Goal: Task Accomplishment & Management: Manage account settings

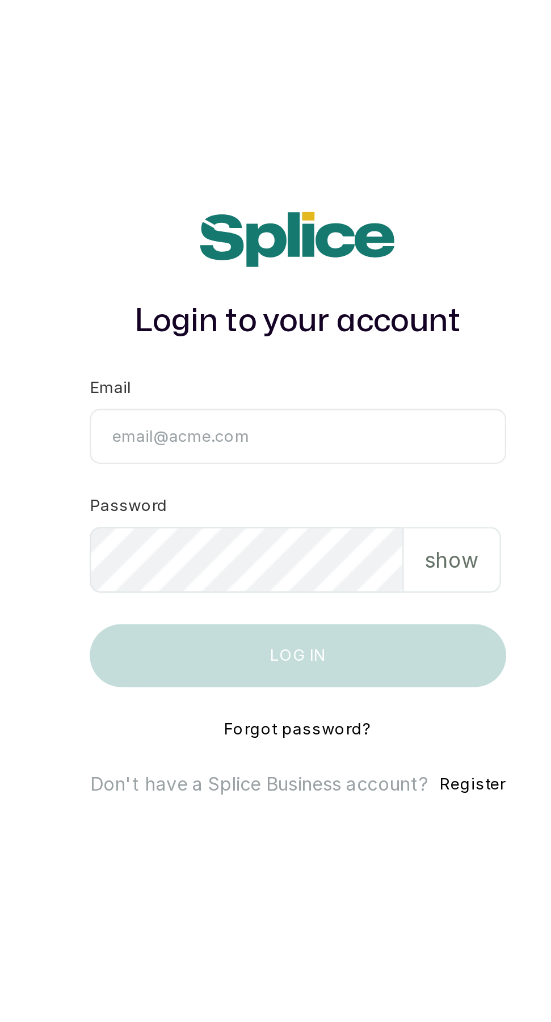
click at [305, 493] on input "Email" at bounding box center [274, 482] width 179 height 24
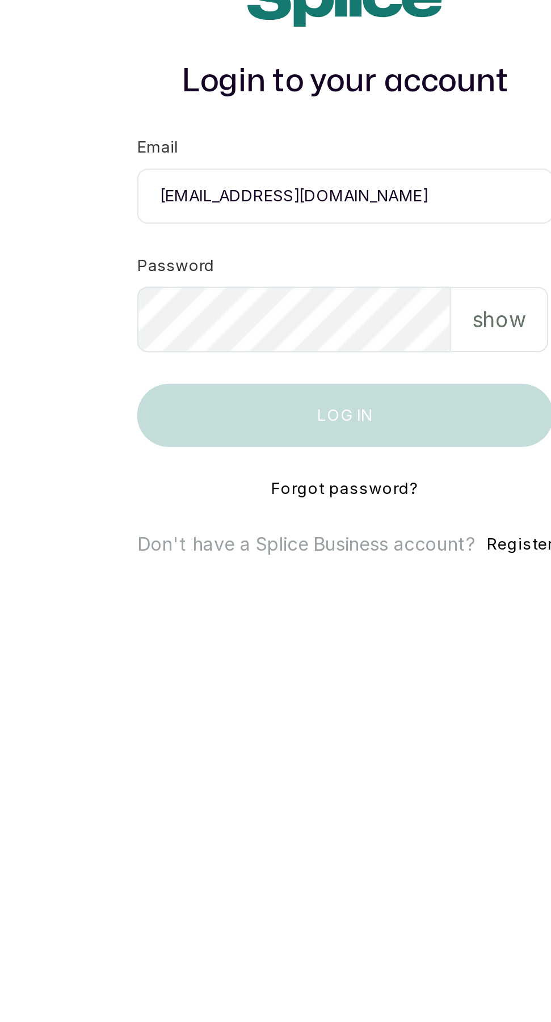
scroll to position [7, 0]
type input "[EMAIL_ADDRESS][DOMAIN_NAME]"
click at [347, 542] on p "show" at bounding box center [341, 535] width 23 height 14
click at [350, 542] on p "hide" at bounding box center [344, 535] width 18 height 14
click at [350, 542] on p "show" at bounding box center [341, 535] width 23 height 14
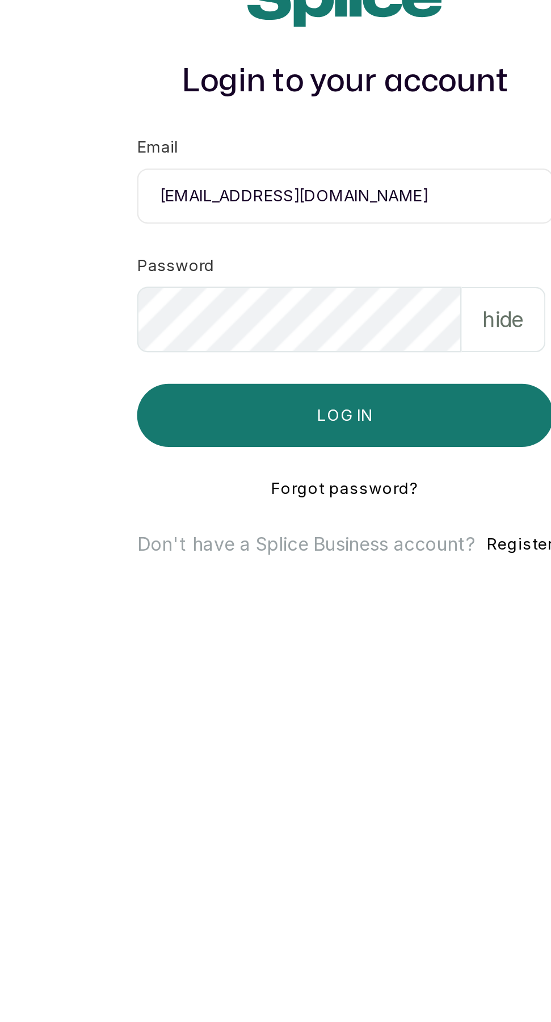
click at [302, 590] on button "Log in" at bounding box center [274, 576] width 179 height 27
click at [314, 590] on button "Log in" at bounding box center [274, 576] width 179 height 27
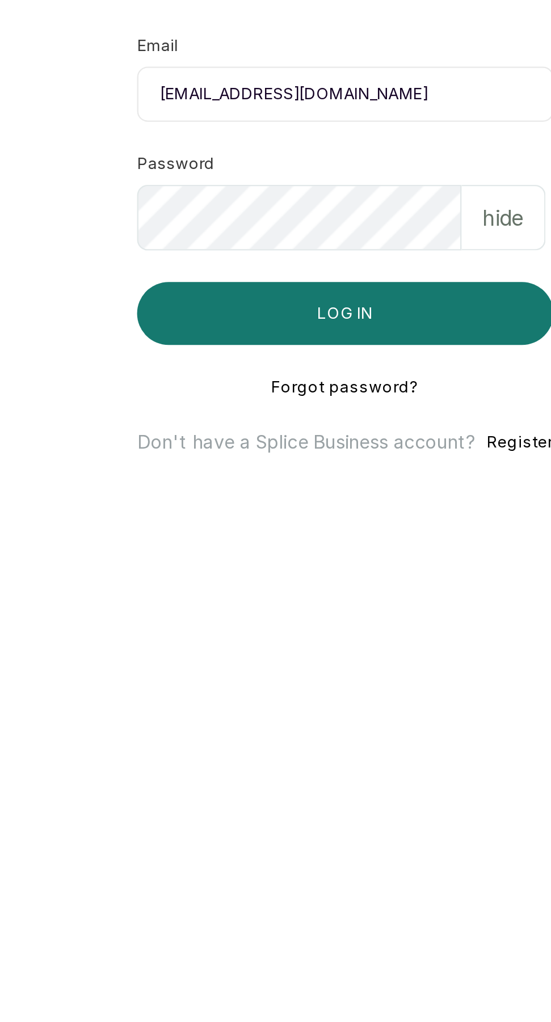
click at [322, 590] on button "Log in" at bounding box center [274, 576] width 179 height 27
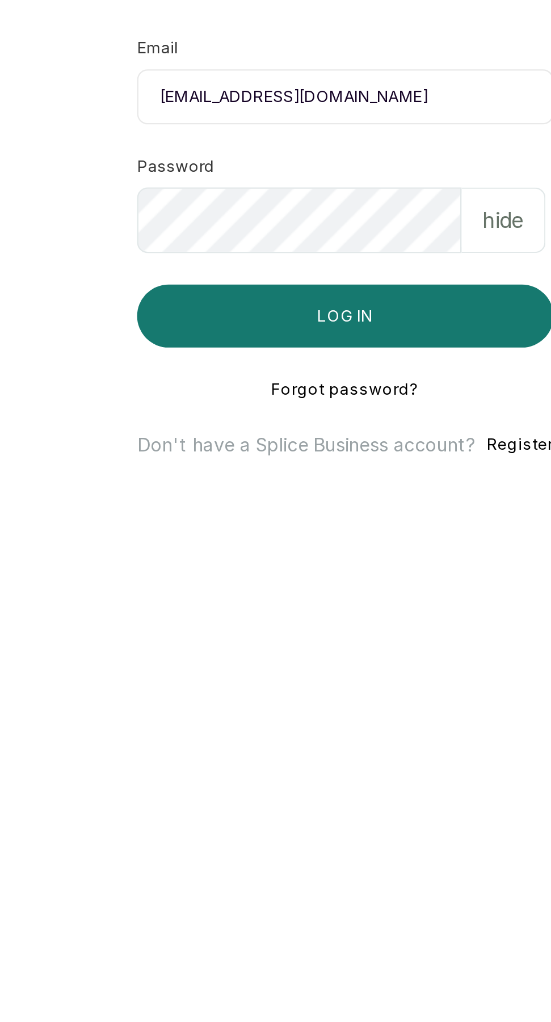
scroll to position [1, 0]
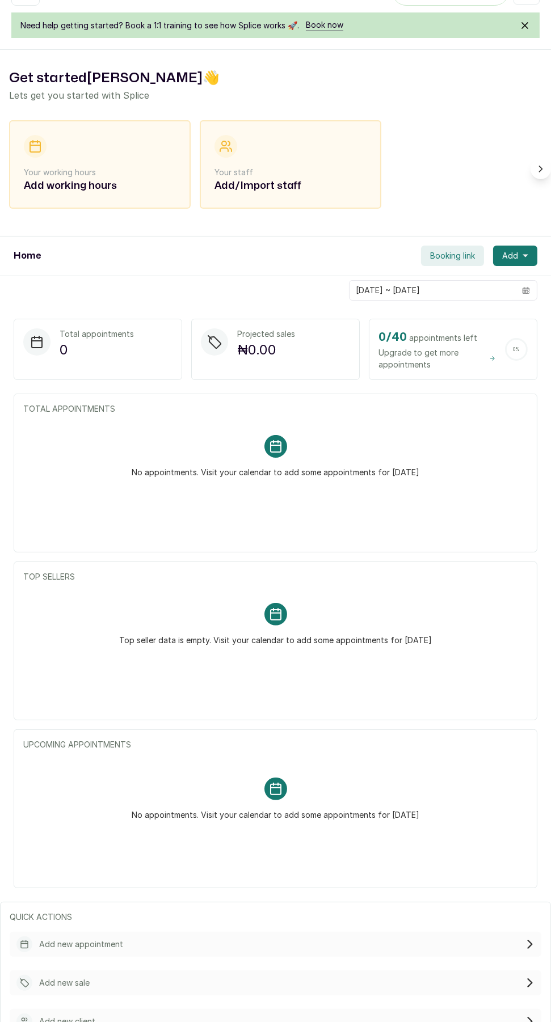
scroll to position [38, 0]
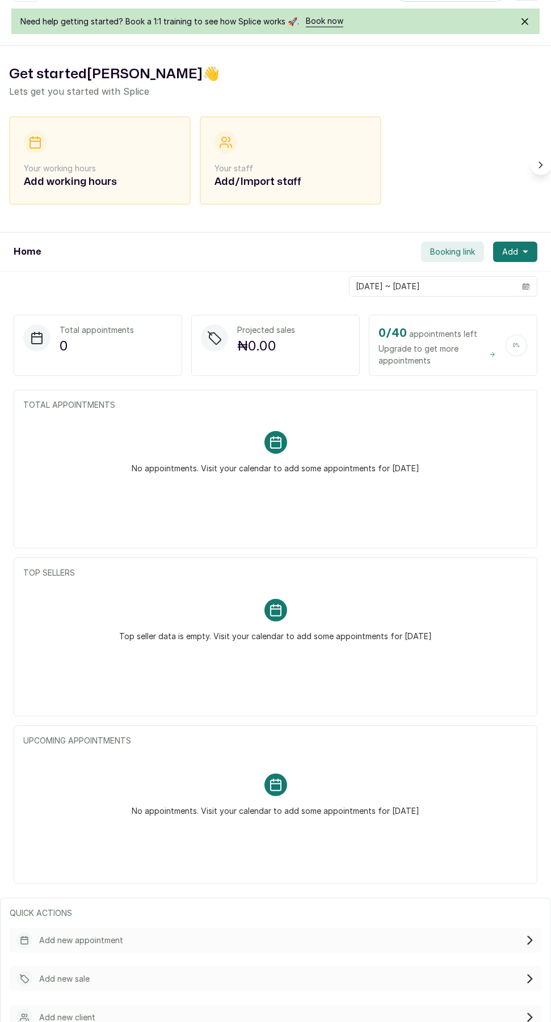
click at [64, 166] on p "Your working hours" at bounding box center [100, 168] width 152 height 11
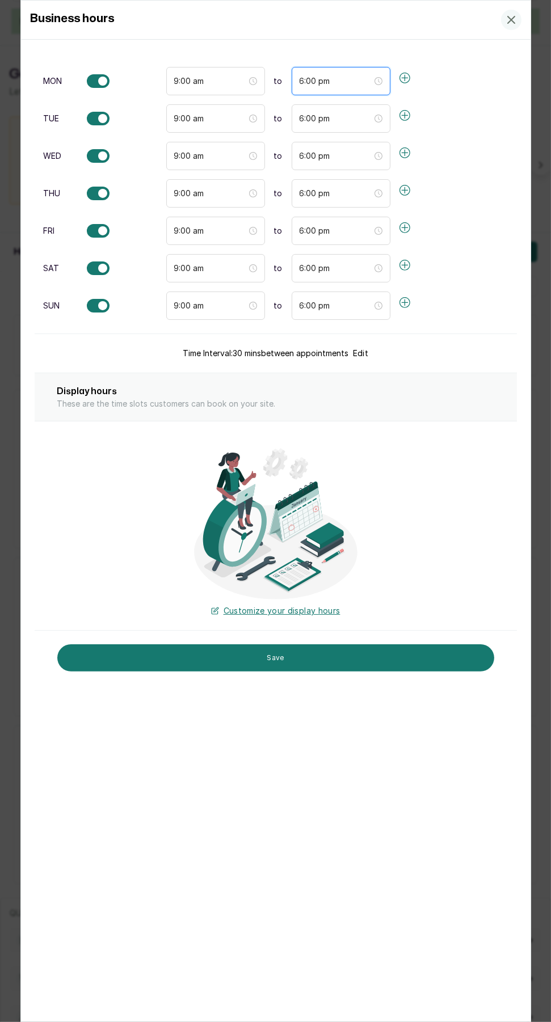
click at [332, 77] on input "6:00 pm" at bounding box center [335, 81] width 73 height 12
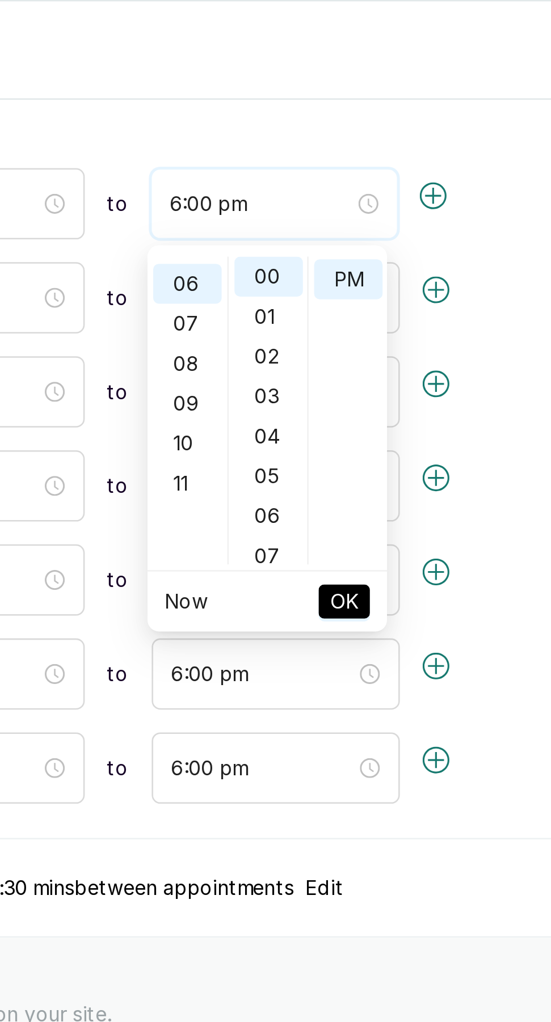
scroll to position [15, 0]
click at [348, 32] on div "Business hours Choose days and set times your weekly working hours" at bounding box center [275, 20] width 509 height 39
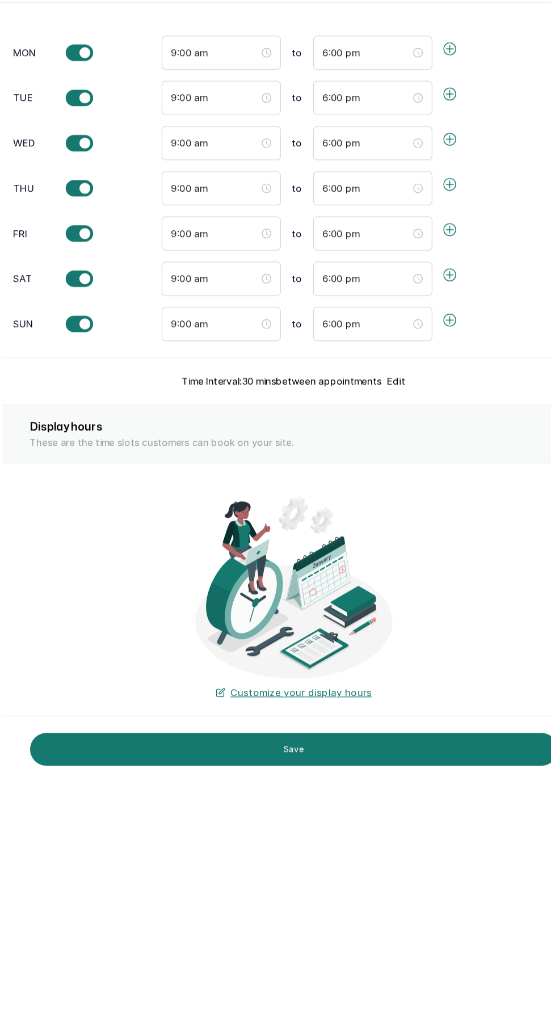
scroll to position [38, 0]
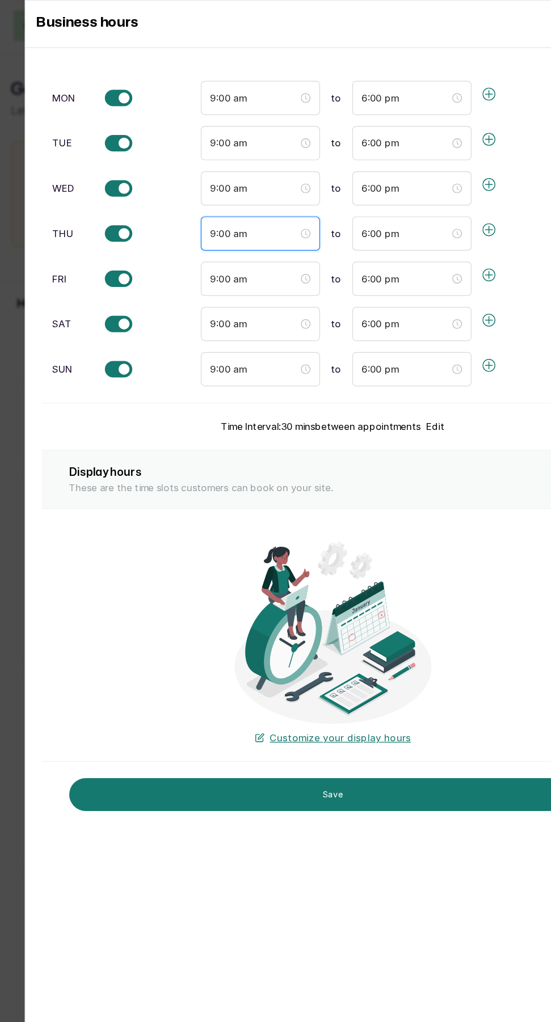
click at [181, 195] on input "9:00 am" at bounding box center [210, 193] width 73 height 12
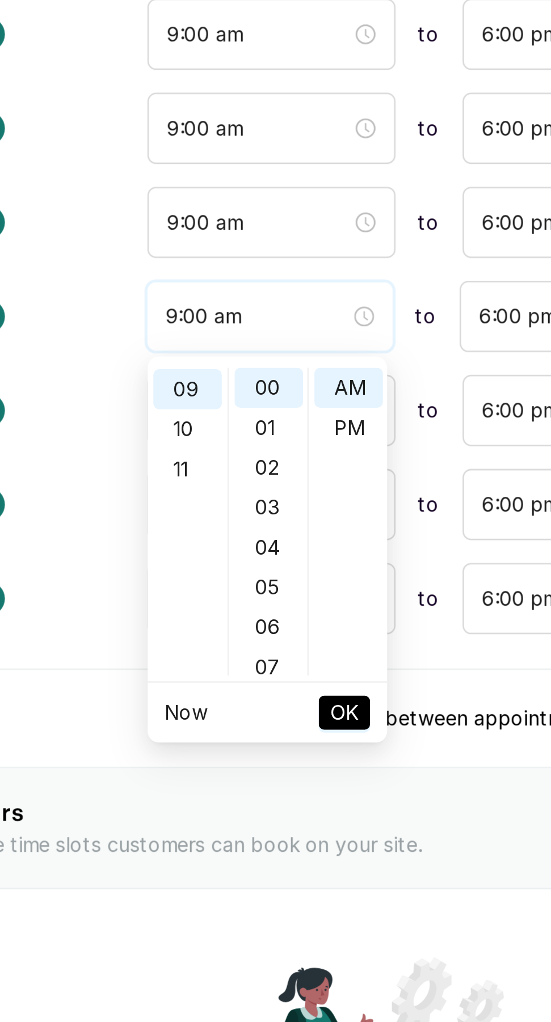
scroll to position [142, 0]
click at [146, 153] on div "Available" at bounding box center [123, 156] width 73 height 14
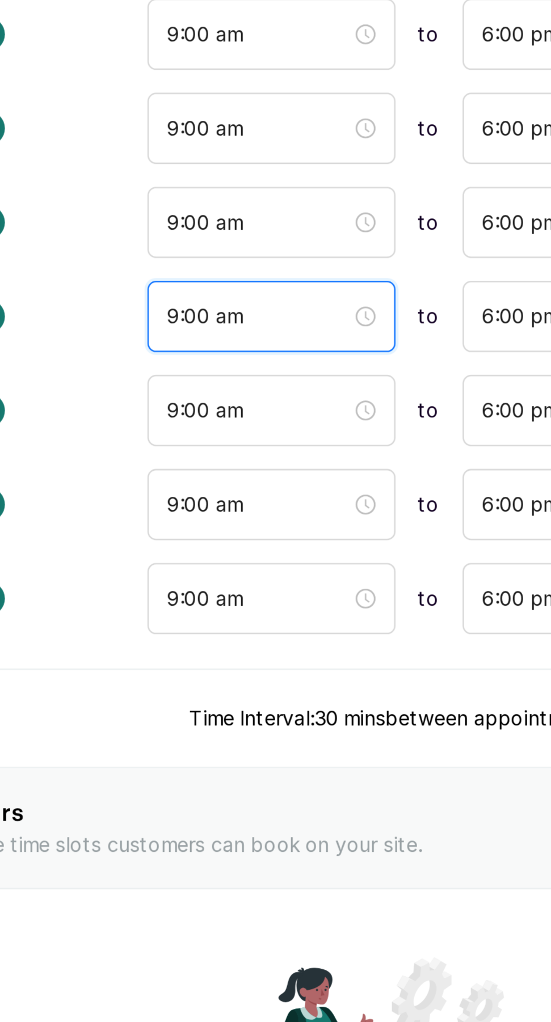
click at [179, 193] on input "9:00 am" at bounding box center [210, 193] width 73 height 12
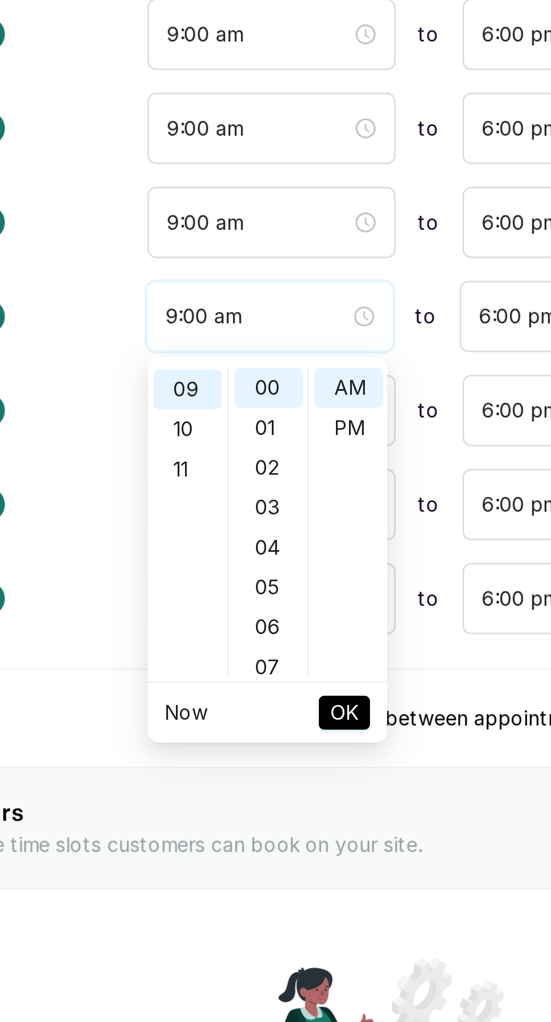
click at [176, 193] on input "9:00 am" at bounding box center [210, 193] width 73 height 12
click at [180, 239] on div "10" at bounding box center [181, 238] width 27 height 16
click at [140, 178] on div "mon Available 9:00 am to 6:00 pm tue Available 9:00 am to 6:00 pm wed Available…" at bounding box center [262, 193] width 454 height 280
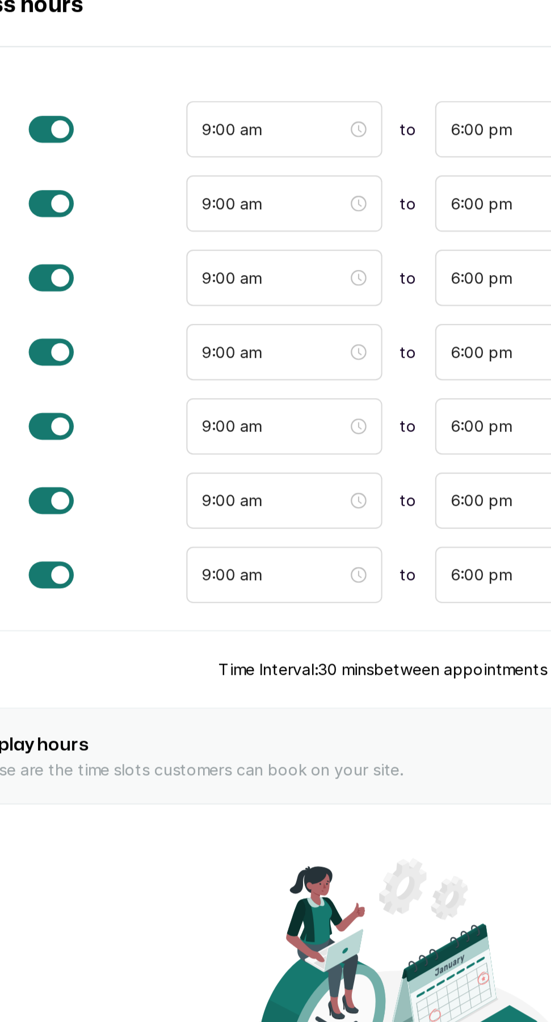
scroll to position [38, 0]
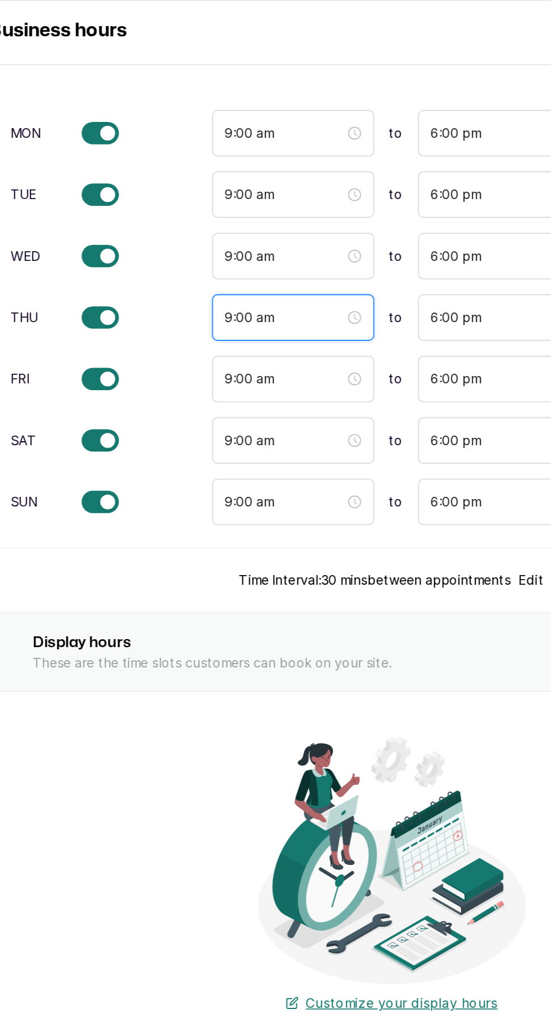
click at [187, 188] on input "9:00 am" at bounding box center [210, 193] width 73 height 12
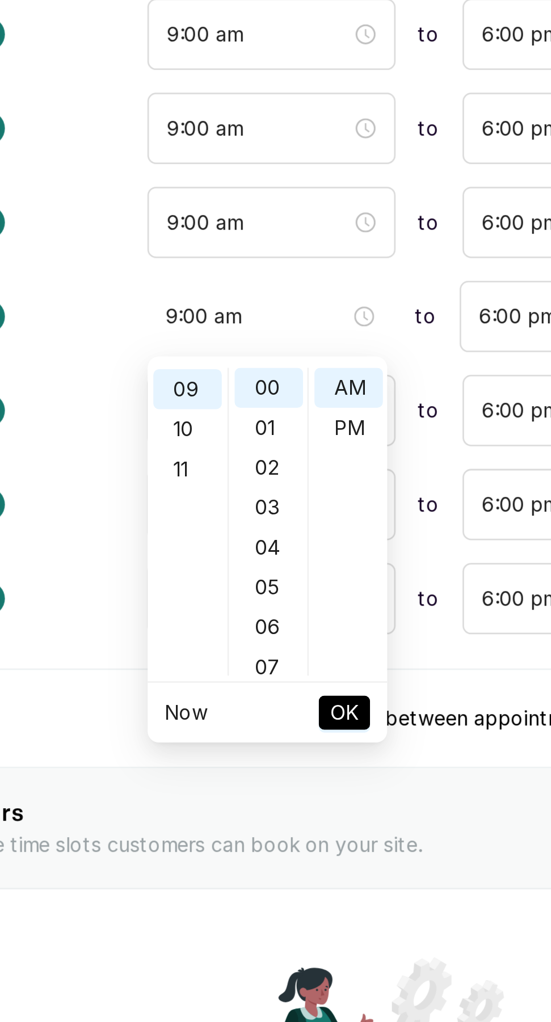
click at [177, 235] on div "10" at bounding box center [181, 238] width 27 height 16
type input "10:00 am"
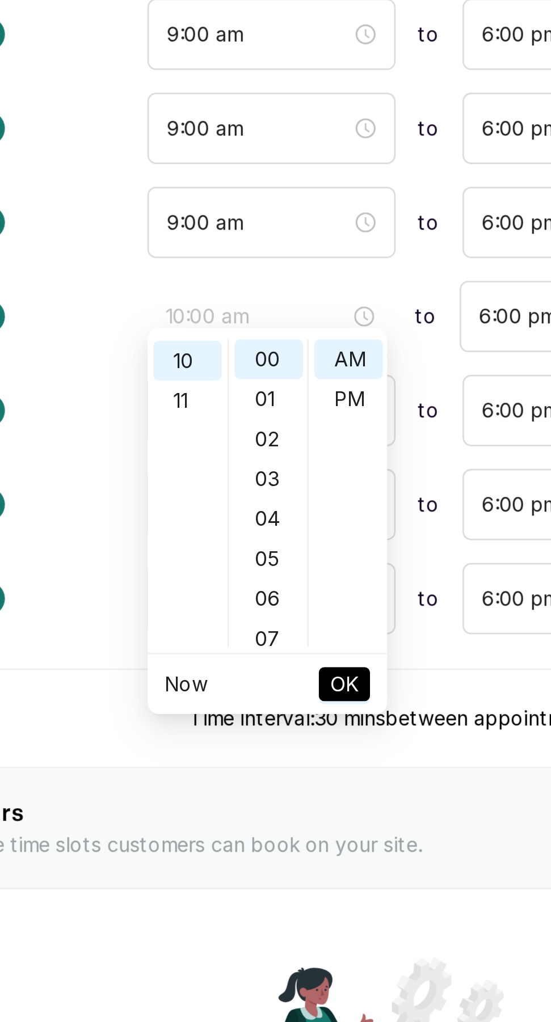
scroll to position [11, 0]
click at [242, 342] on span "OK" at bounding box center [244, 340] width 11 height 22
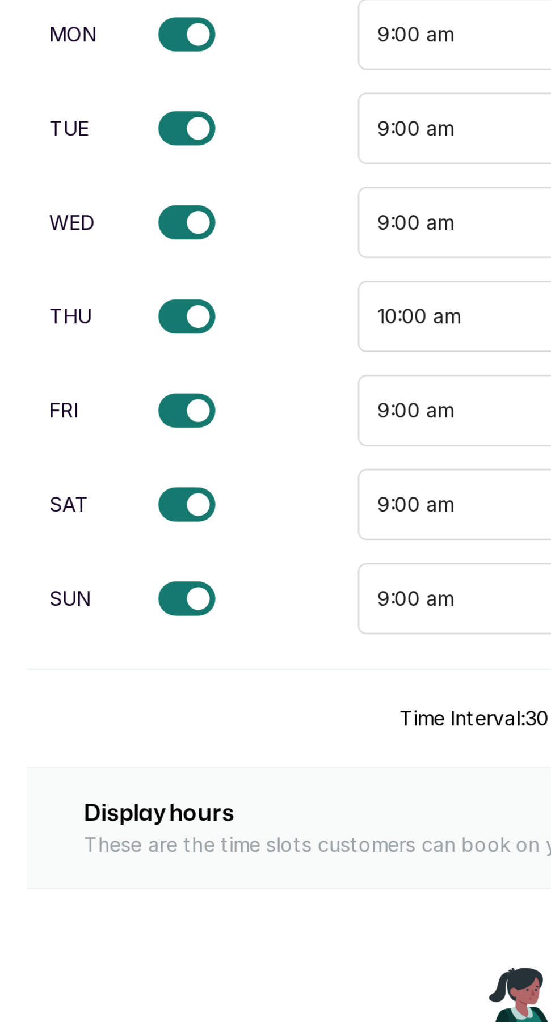
click at [89, 299] on div at bounding box center [98, 306] width 23 height 14
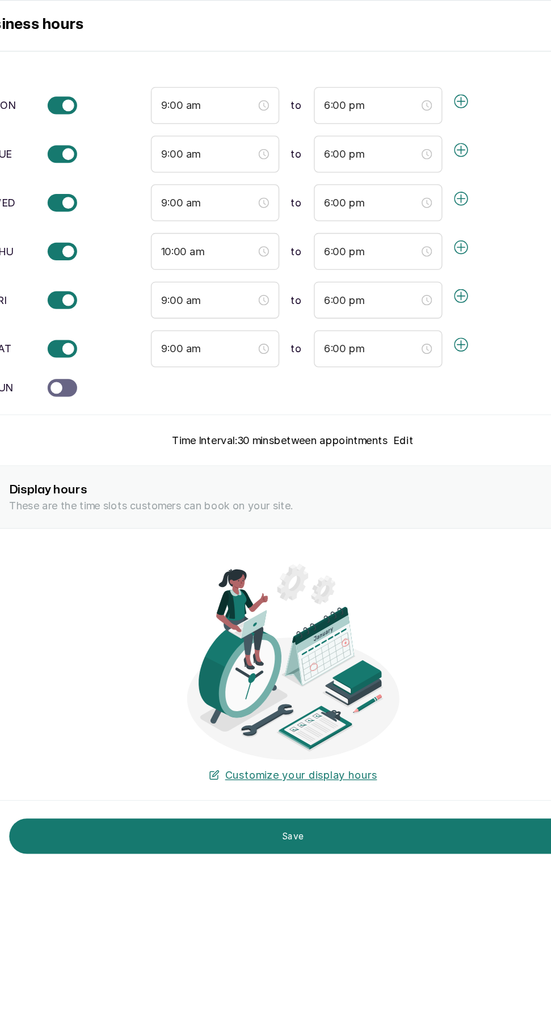
scroll to position [0, 0]
click at [270, 643] on button "Save" at bounding box center [275, 643] width 437 height 27
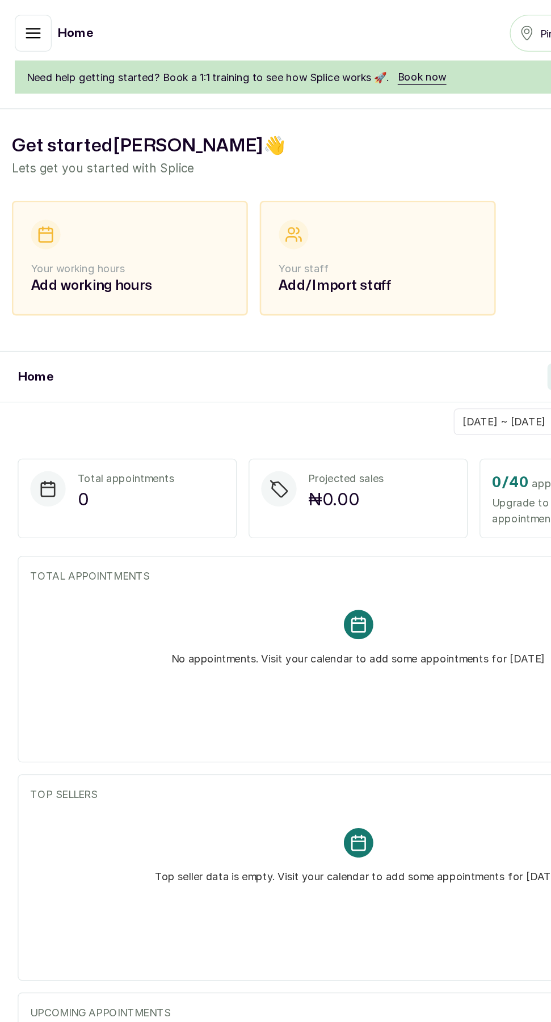
click at [251, 194] on div "Your staff Add/Import staff" at bounding box center [290, 198] width 152 height 59
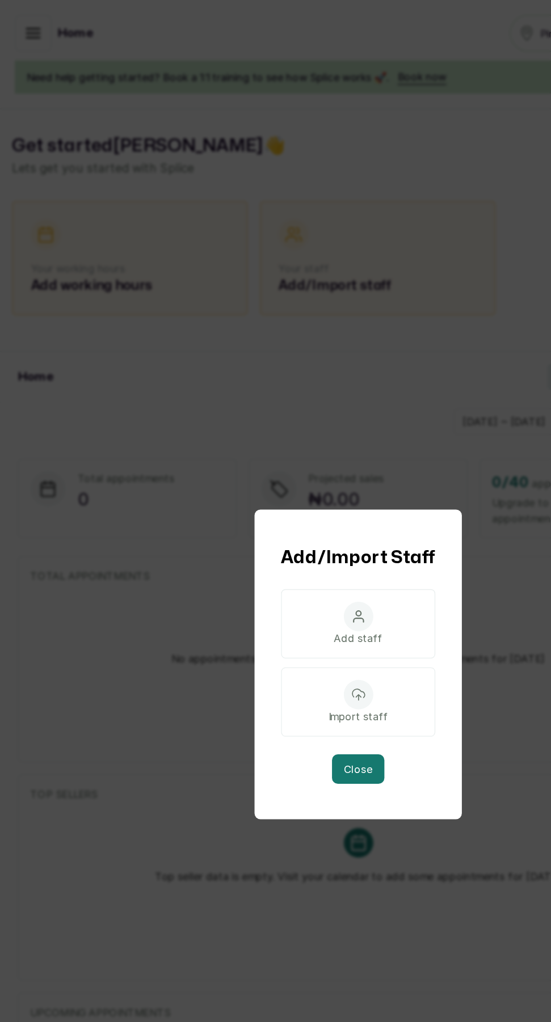
click at [278, 497] on p "Add staff" at bounding box center [275, 490] width 37 height 11
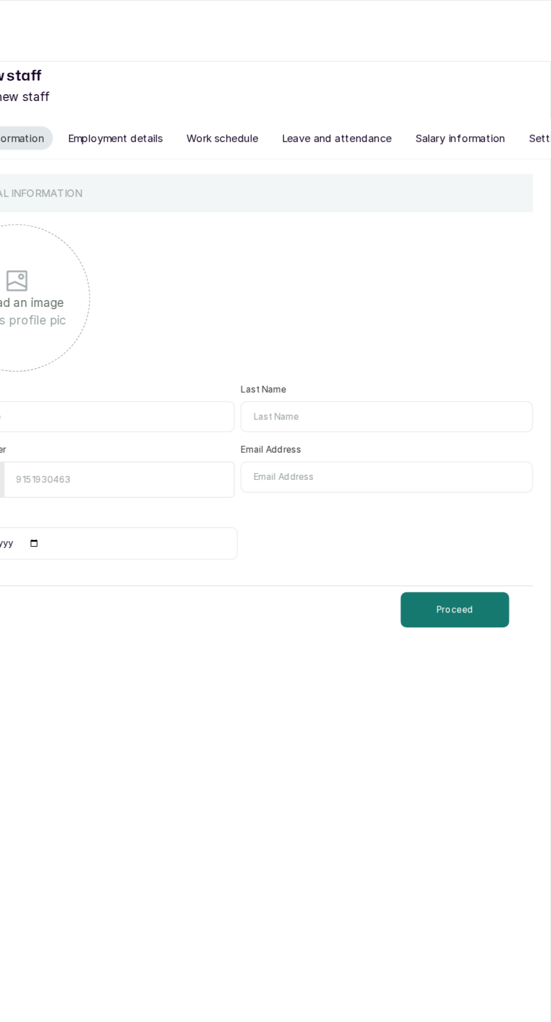
click at [293, 104] on button "Work schedule" at bounding box center [298, 106] width 69 height 18
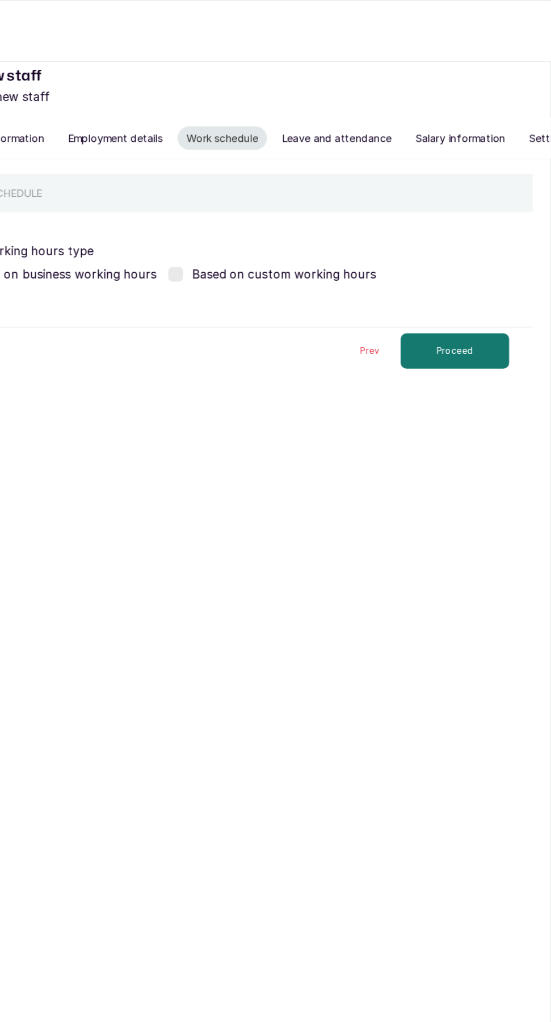
click at [359, 103] on button "Leave and attendance" at bounding box center [386, 106] width 98 height 18
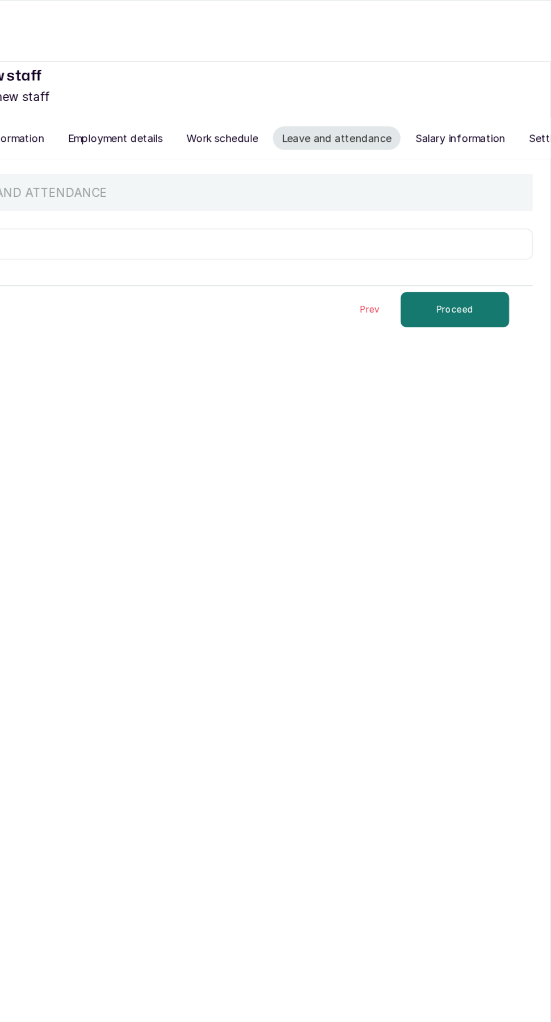
click at [476, 102] on button "Salary information" at bounding box center [481, 106] width 83 height 18
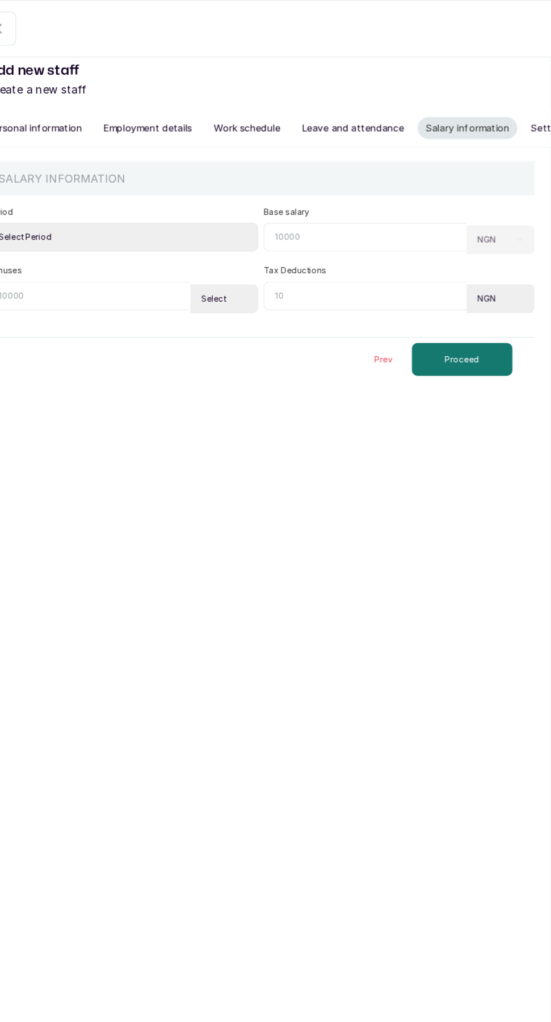
scroll to position [1, 0]
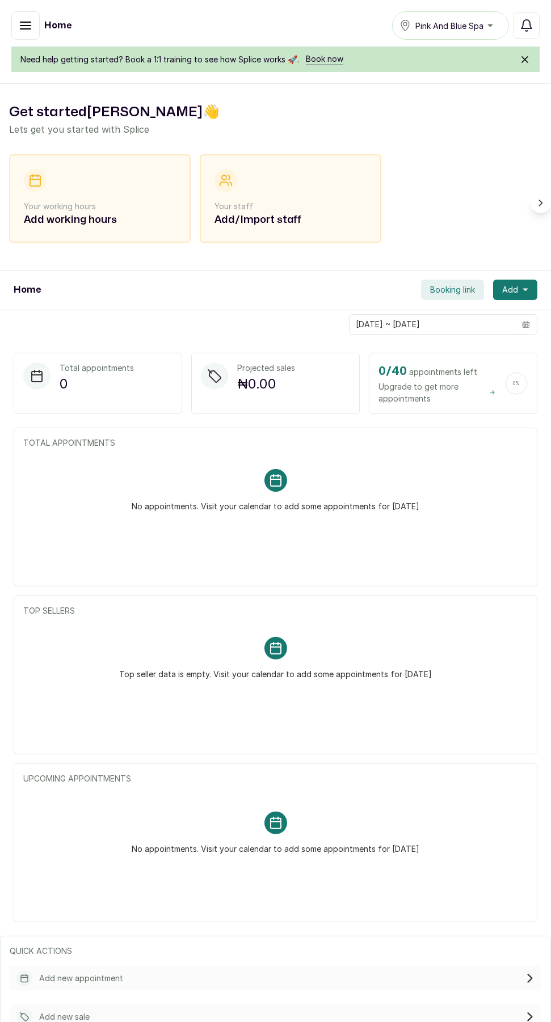
click at [20, 18] on button "button" at bounding box center [25, 25] width 28 height 28
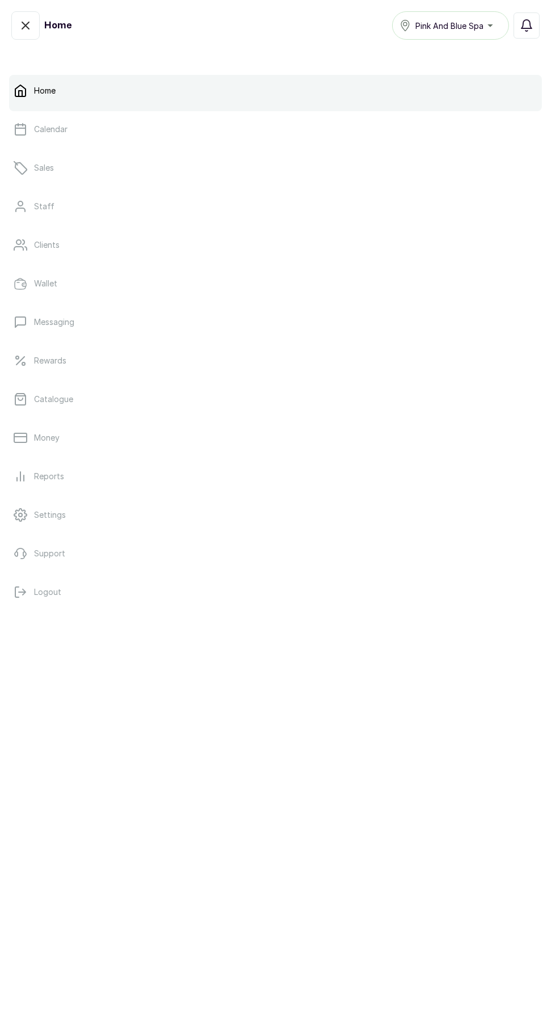
click at [112, 505] on link "Settings" at bounding box center [275, 515] width 533 height 32
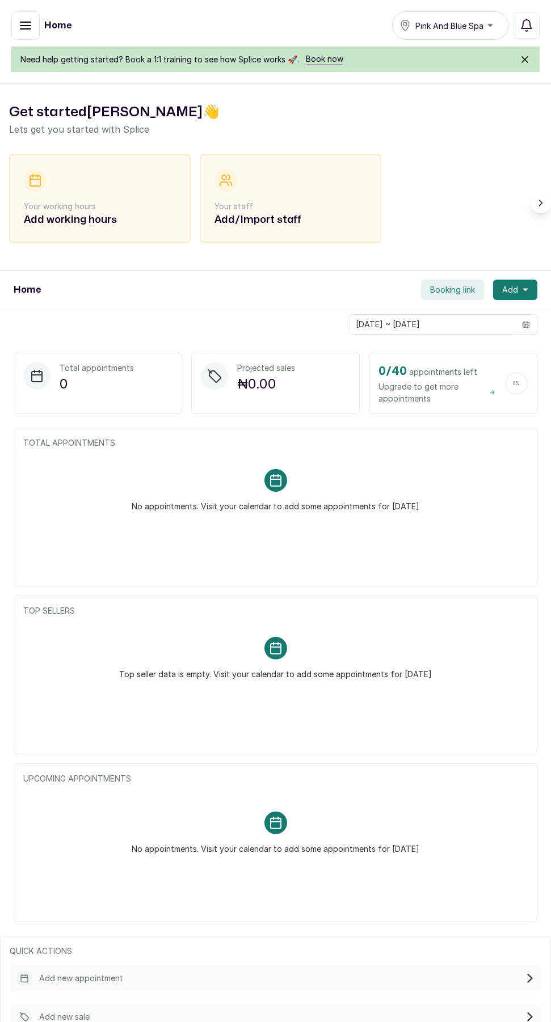
click at [24, 11] on button "button" at bounding box center [25, 25] width 28 height 28
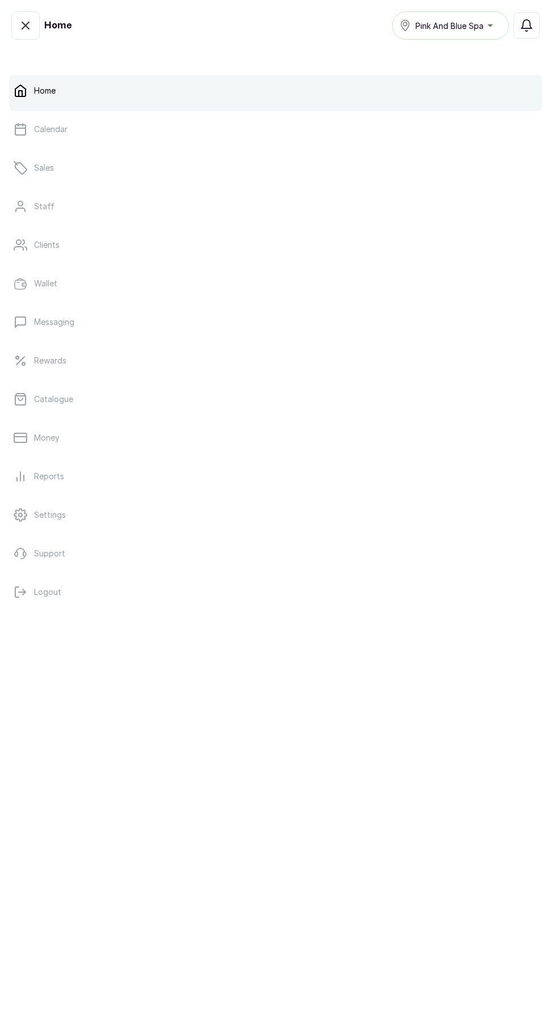
click at [223, 392] on link "Catalogue" at bounding box center [275, 399] width 533 height 32
